Goal: Transaction & Acquisition: Obtain resource

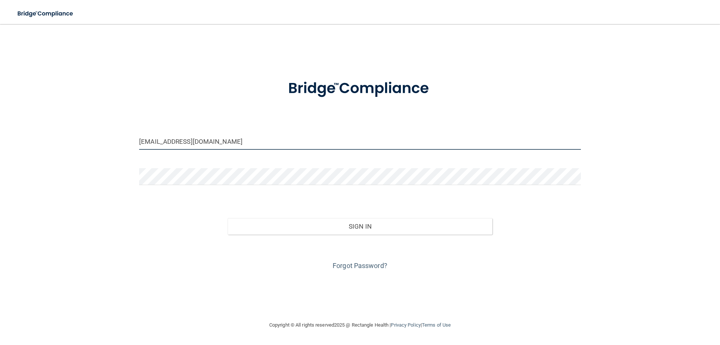
click at [192, 149] on input "[EMAIL_ADDRESS][DOMAIN_NAME]" at bounding box center [360, 141] width 442 height 17
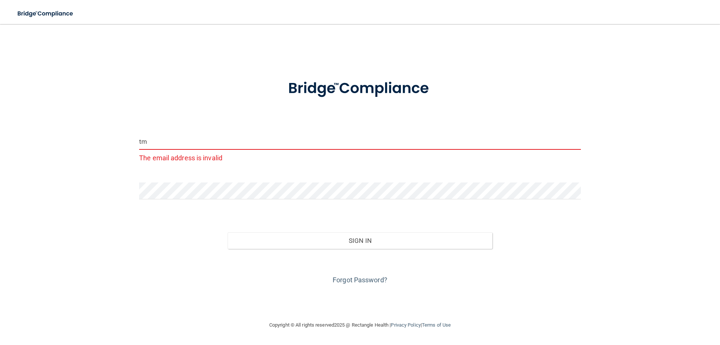
type input "t"
type input "y"
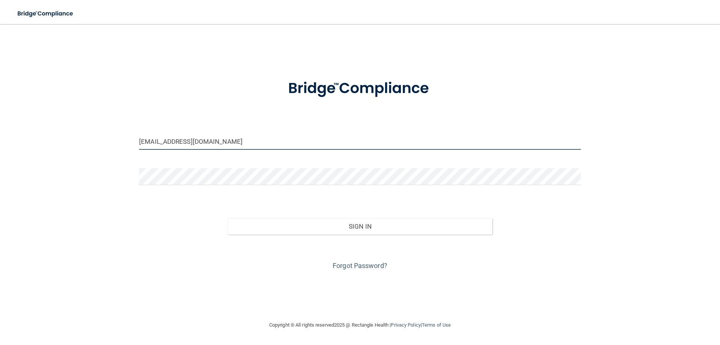
type input "[EMAIL_ADDRESS][DOMAIN_NAME]"
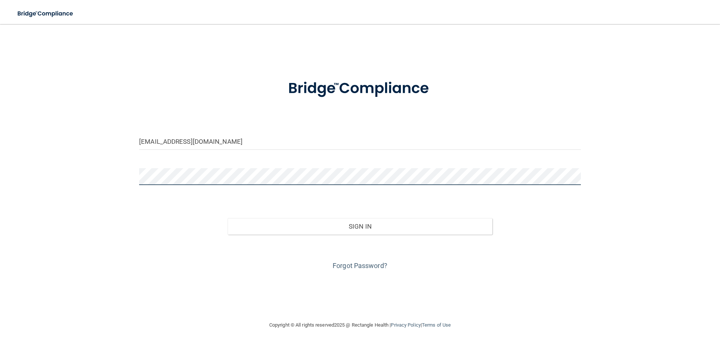
click at [228, 218] on button "Sign In" at bounding box center [360, 226] width 265 height 17
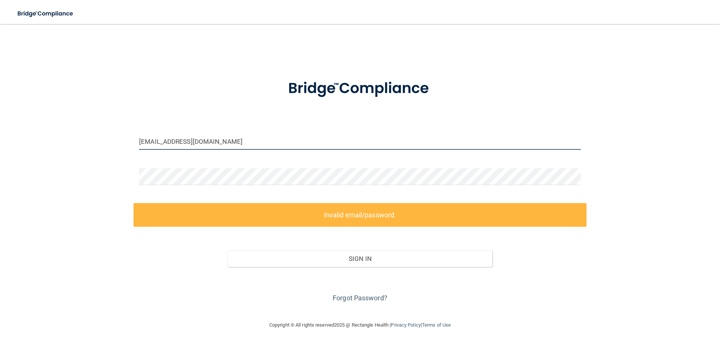
drag, startPoint x: 245, startPoint y: 143, endPoint x: 54, endPoint y: 131, distance: 191.3
click at [54, 131] on div "[EMAIL_ADDRESS][DOMAIN_NAME] Invalid email/password. You don't have permission …" at bounding box center [360, 172] width 690 height 281
click at [358, 299] on link "Forgot Password?" at bounding box center [360, 298] width 55 height 8
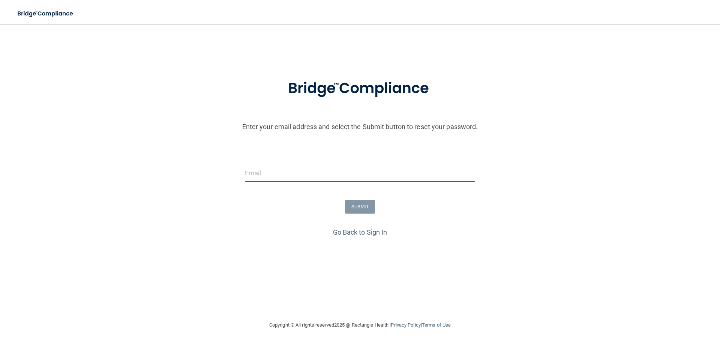
click at [281, 174] on input "email" at bounding box center [360, 173] width 230 height 17
paste input "[EMAIL_ADDRESS][DOMAIN_NAME]"
type input "[EMAIL_ADDRESS][DOMAIN_NAME]"
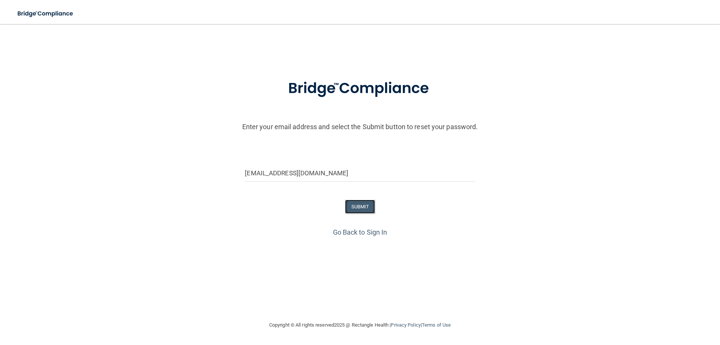
click at [367, 207] on button "SUBMIT" at bounding box center [360, 207] width 30 height 14
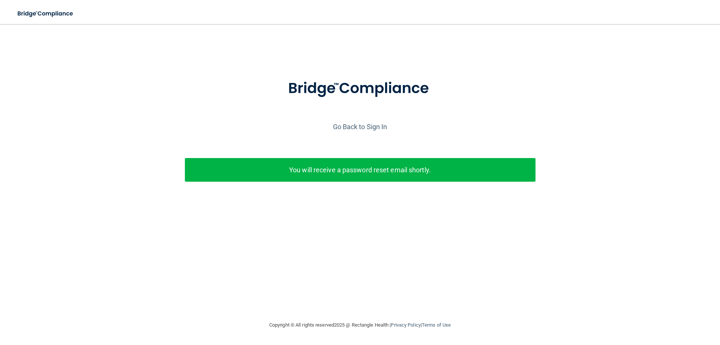
click at [351, 122] on div "Go Back to Sign In" at bounding box center [360, 126] width 724 height 12
click at [351, 130] on link "Go Back to Sign In" at bounding box center [360, 127] width 54 height 8
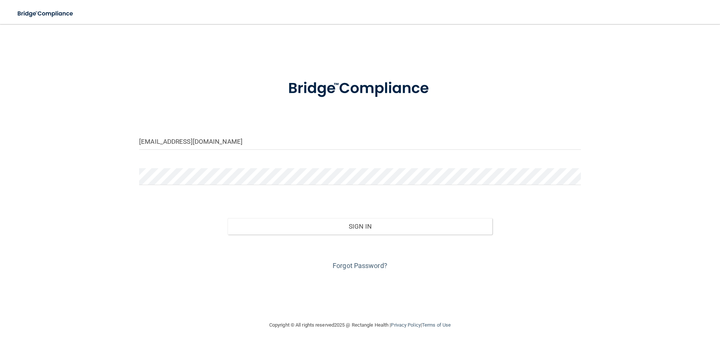
click at [188, 138] on input "[EMAIL_ADDRESS][DOMAIN_NAME]" at bounding box center [360, 141] width 442 height 17
click at [182, 138] on input "[EMAIL_ADDRESS][DOMAIN_NAME]" at bounding box center [360, 141] width 442 height 17
type input "[EMAIL_ADDRESS][DOMAIN_NAME]"
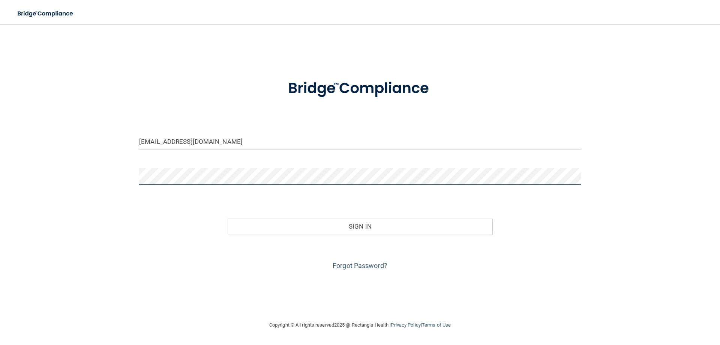
click at [54, 190] on div "[EMAIL_ADDRESS][DOMAIN_NAME] Invalid email/password. You don't have permission …" at bounding box center [360, 172] width 690 height 281
click at [228, 218] on button "Sign In" at bounding box center [360, 226] width 265 height 17
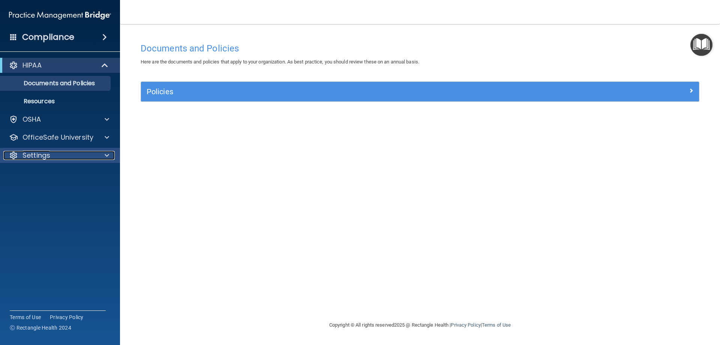
click at [79, 158] on div "Settings" at bounding box center [49, 155] width 93 height 9
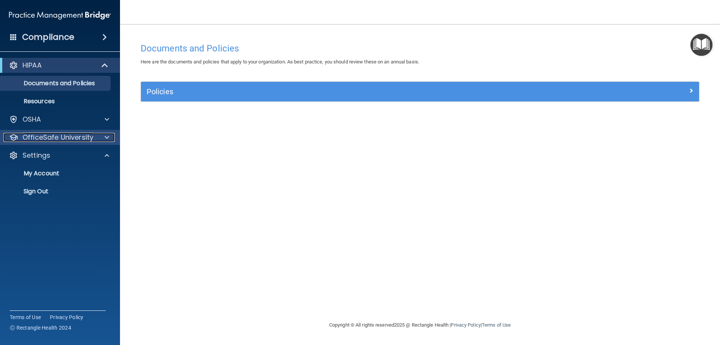
click at [88, 136] on p "OfficeSafe University" at bounding box center [58, 137] width 71 height 9
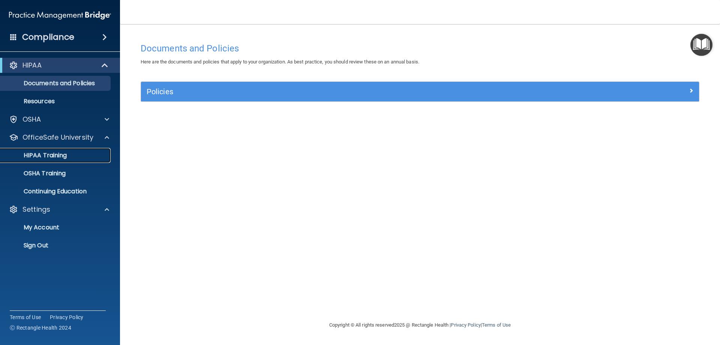
click at [66, 153] on p "HIPAA Training" at bounding box center [36, 156] width 62 height 8
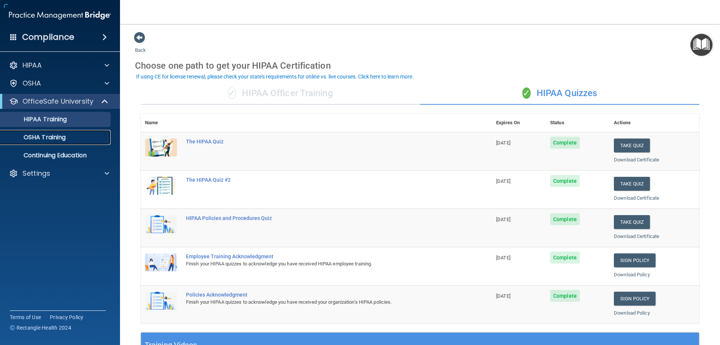
click at [63, 138] on p "OSHA Training" at bounding box center [35, 138] width 61 height 8
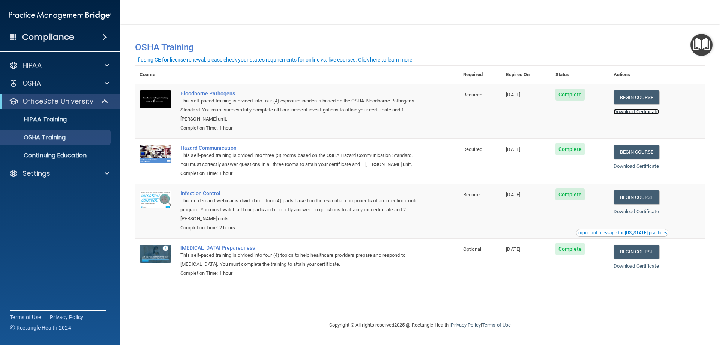
click at [652, 113] on link "Download Certificate" at bounding box center [636, 112] width 45 height 6
click at [630, 167] on link "Download Certificate" at bounding box center [636, 166] width 45 height 6
click at [635, 213] on link "Download Certificate" at bounding box center [636, 212] width 45 height 6
click at [635, 267] on link "Download Certificate" at bounding box center [636, 266] width 45 height 6
click at [41, 113] on link "HIPAA Training" at bounding box center [51, 119] width 118 height 15
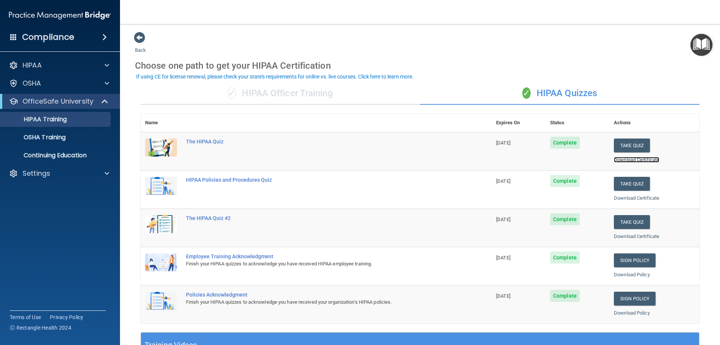
click at [629, 159] on link "Download Certificate" at bounding box center [636, 160] width 45 height 6
click at [633, 198] on link "Download Certificate" at bounding box center [636, 198] width 45 height 6
click at [630, 237] on link "Download Certificate" at bounding box center [636, 236] width 45 height 6
